Goal: Navigation & Orientation: Find specific page/section

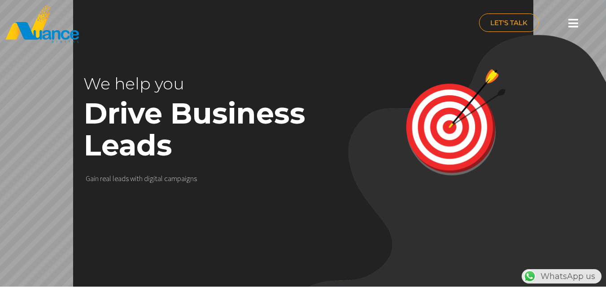
click at [569, 23] on icon at bounding box center [573, 22] width 10 height 11
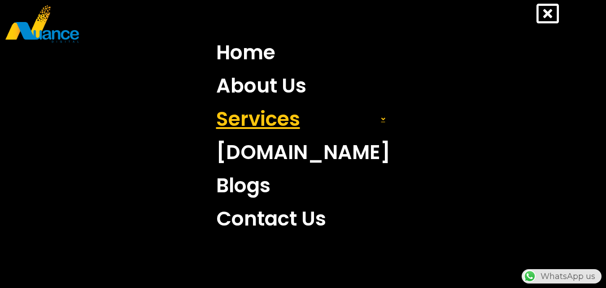
scroll to position [0, 236]
click at [376, 118] on span at bounding box center [383, 119] width 14 height 16
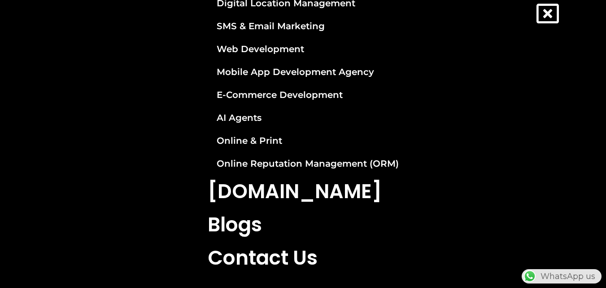
scroll to position [0, 3]
click at [540, 12] on icon at bounding box center [548, 13] width 22 height 22
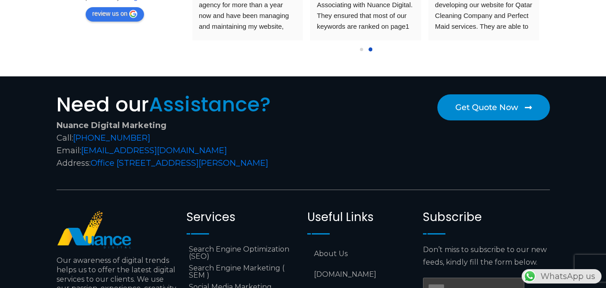
scroll to position [3399, 0]
